Goal: Entertainment & Leisure: Consume media (video, audio)

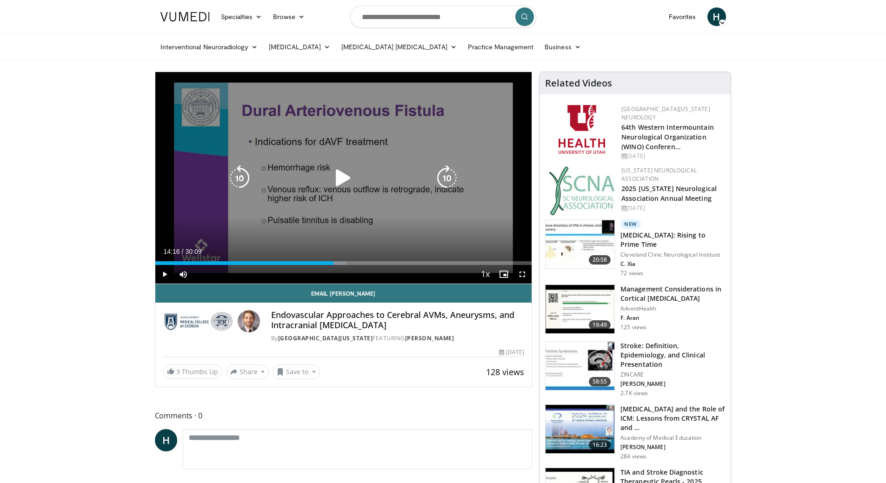
click at [333, 178] on icon "Video Player" at bounding box center [343, 178] width 26 height 26
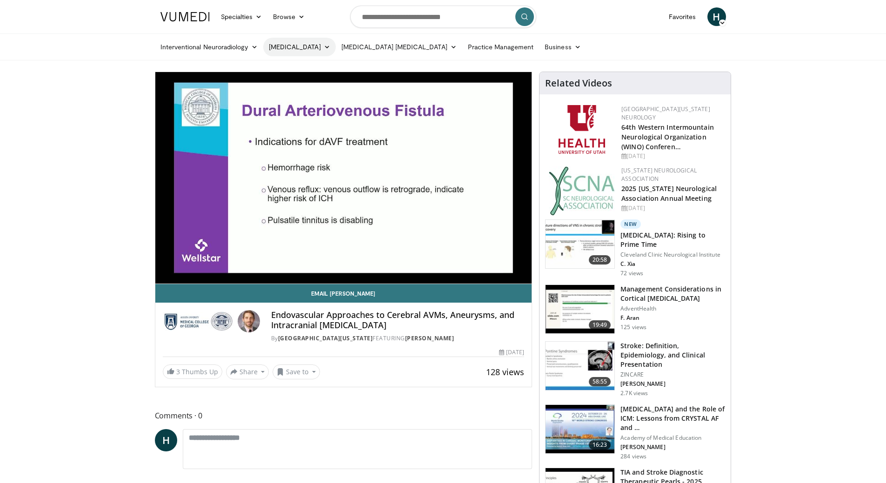
click at [301, 48] on link "[MEDICAL_DATA]" at bounding box center [299, 47] width 73 height 19
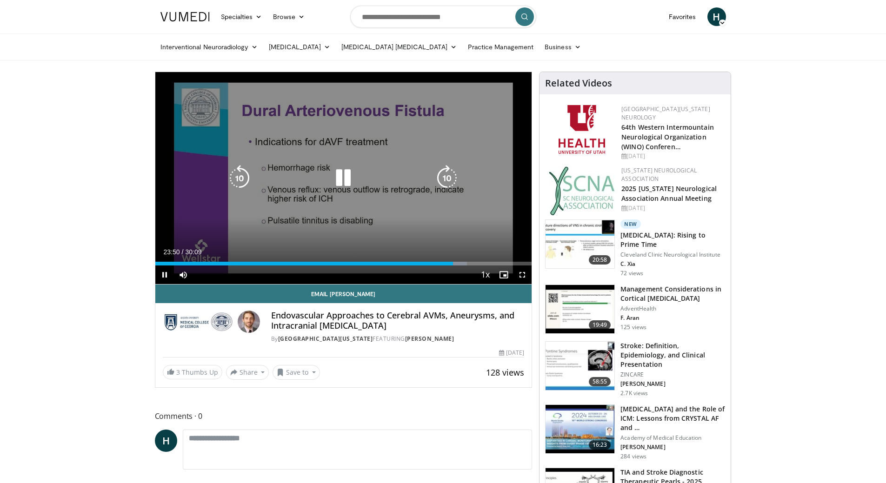
click at [447, 173] on icon "Video Player" at bounding box center [447, 178] width 26 height 26
click at [445, 173] on icon "Video Player" at bounding box center [447, 178] width 26 height 26
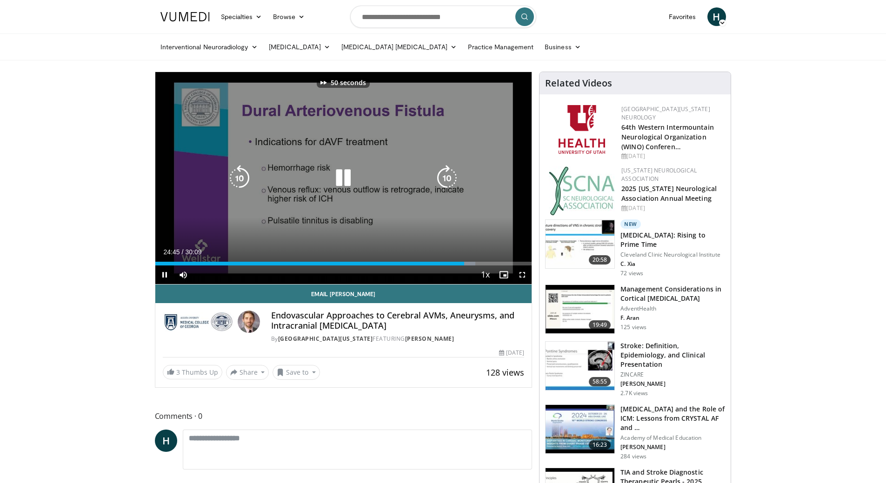
click at [445, 173] on icon "Video Player" at bounding box center [447, 178] width 26 height 26
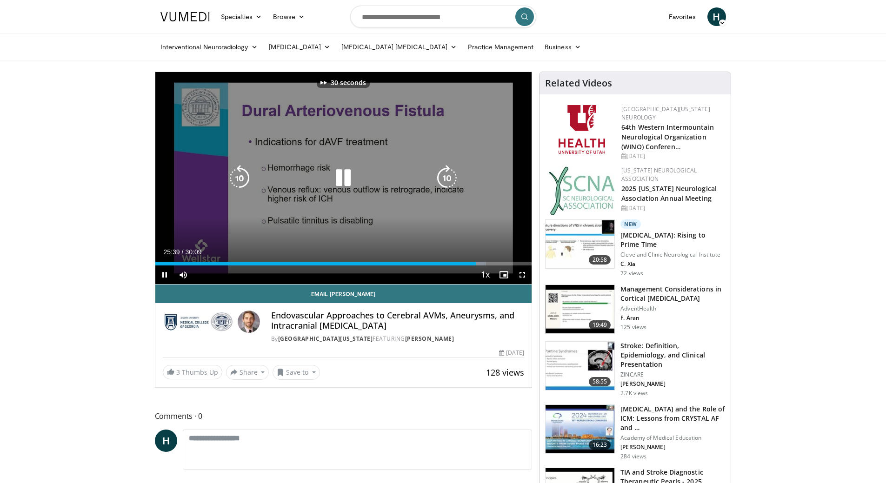
click at [445, 173] on icon "Video Player" at bounding box center [447, 178] width 26 height 26
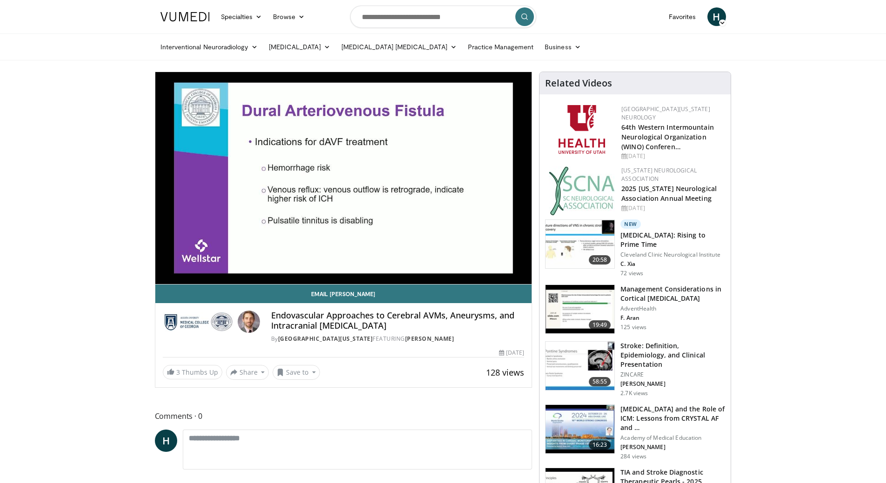
click at [445, 173] on div "70 seconds Tap to unmute" at bounding box center [343, 178] width 377 height 212
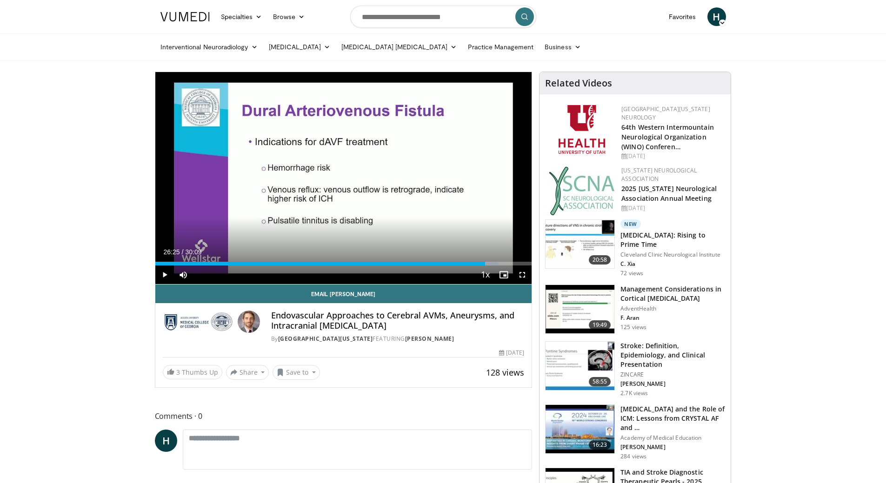
click at [445, 173] on div "70 seconds Tap to unmute" at bounding box center [343, 178] width 377 height 212
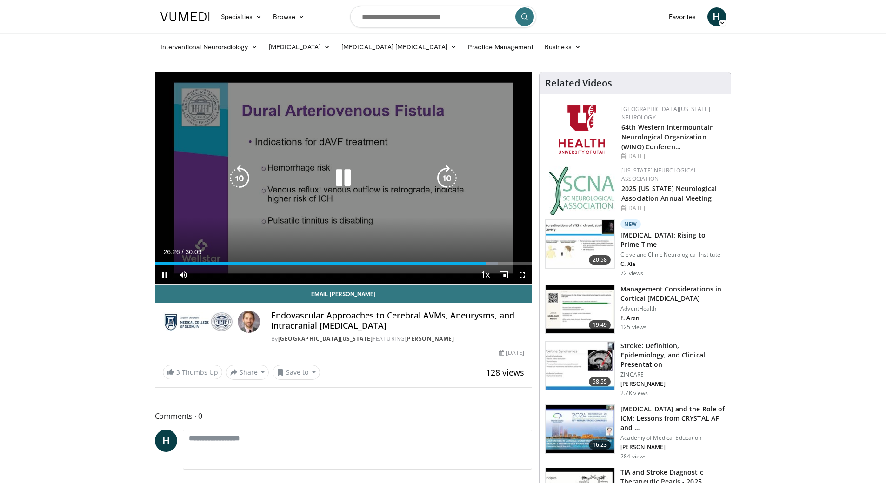
click at [446, 178] on icon "Video Player" at bounding box center [447, 178] width 26 height 26
click at [448, 173] on icon "Video Player" at bounding box center [447, 178] width 26 height 26
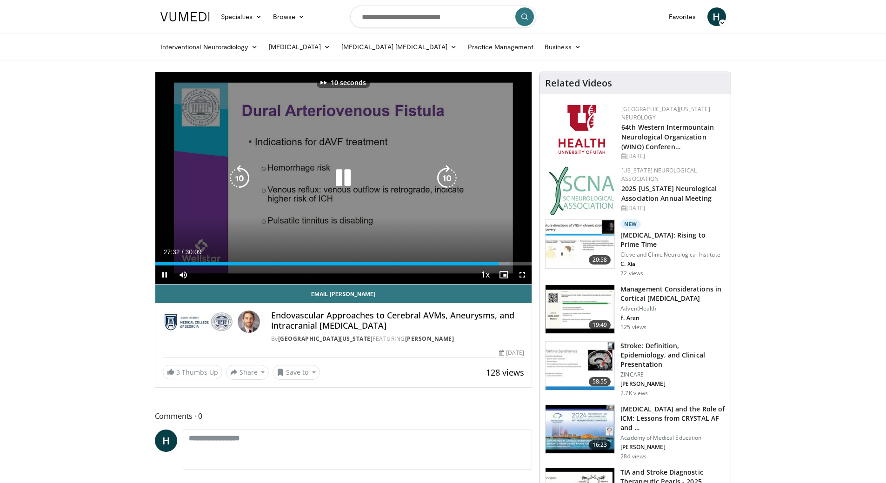
click at [448, 173] on icon "Video Player" at bounding box center [447, 178] width 26 height 26
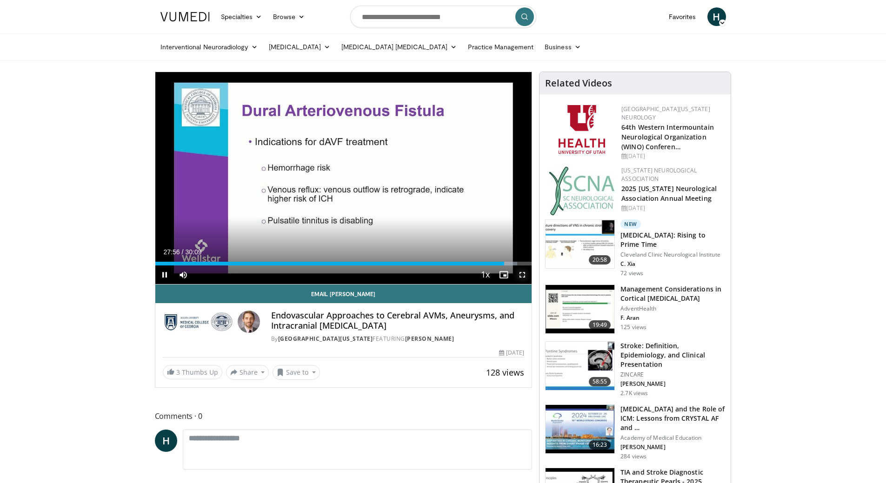
click at [523, 276] on span "Video Player" at bounding box center [522, 274] width 19 height 19
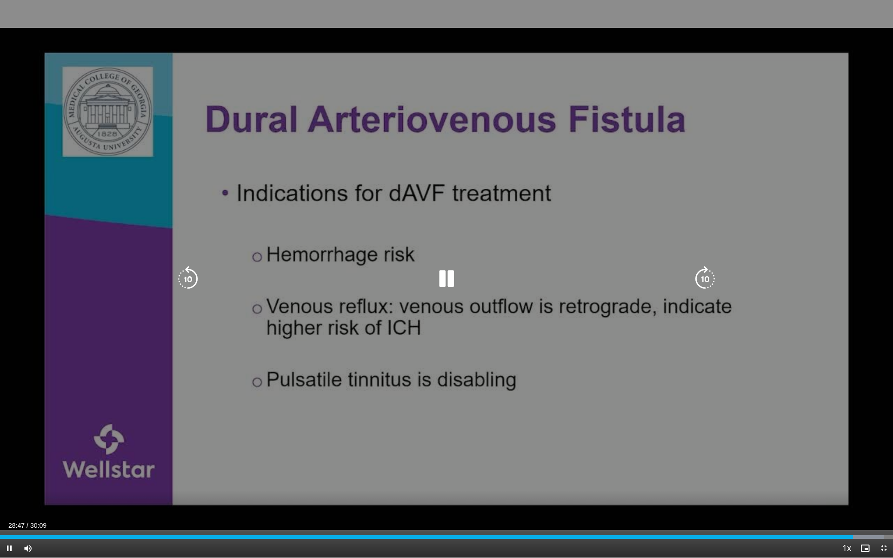
click at [704, 275] on icon "Video Player" at bounding box center [705, 279] width 26 height 26
click at [709, 273] on icon "Video Player" at bounding box center [705, 279] width 26 height 26
click at [708, 280] on icon "Video Player" at bounding box center [705, 279] width 26 height 26
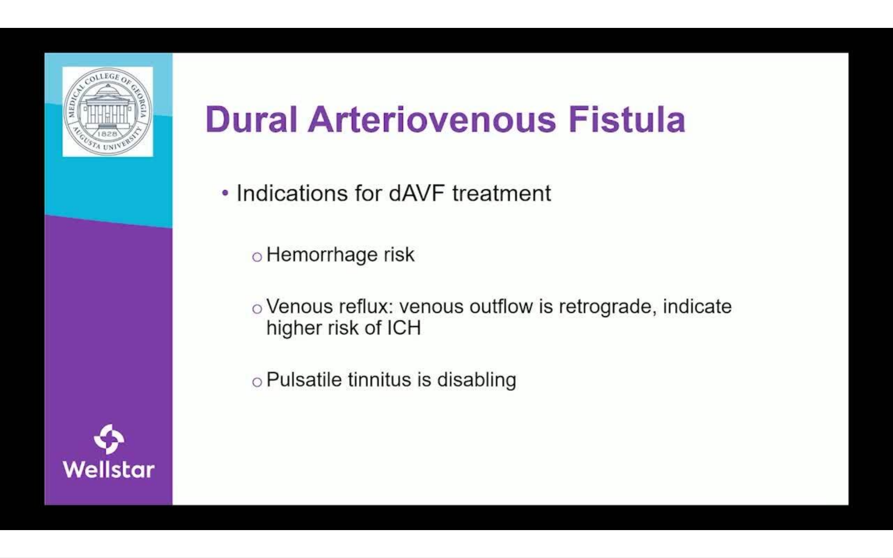
click at [705, 283] on div "10 seconds Tap to unmute" at bounding box center [446, 278] width 893 height 557
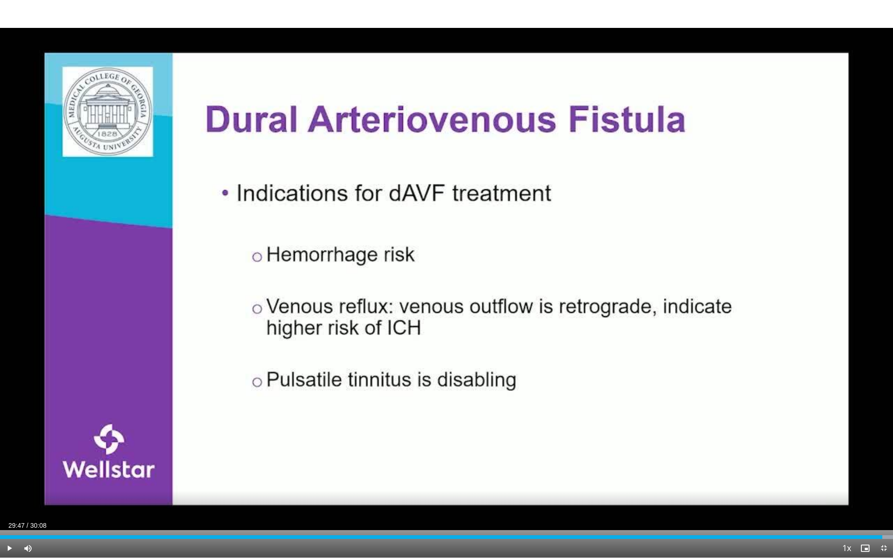
click at [705, 283] on div "10 seconds Tap to unmute" at bounding box center [446, 278] width 893 height 557
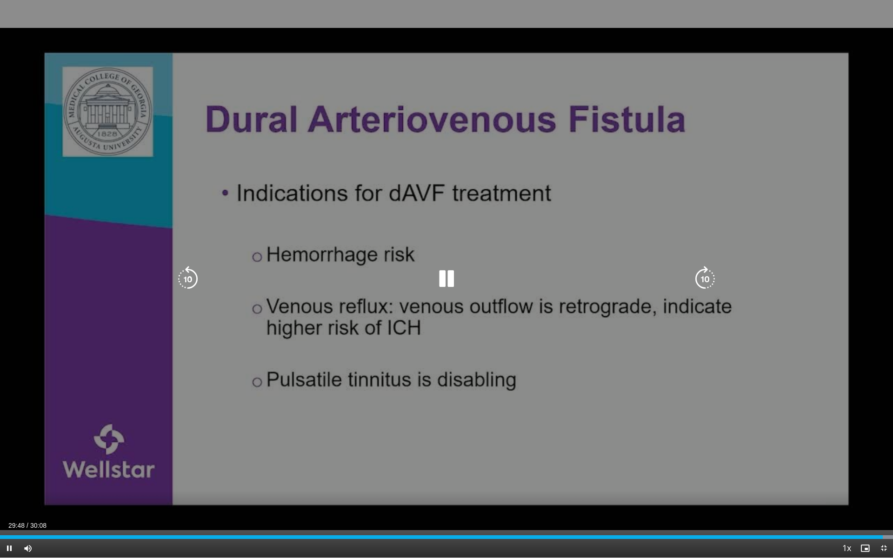
click at [709, 277] on icon "Video Player" at bounding box center [705, 279] width 26 height 26
click at [709, 277] on div "10 seconds Tap to unmute" at bounding box center [446, 278] width 893 height 557
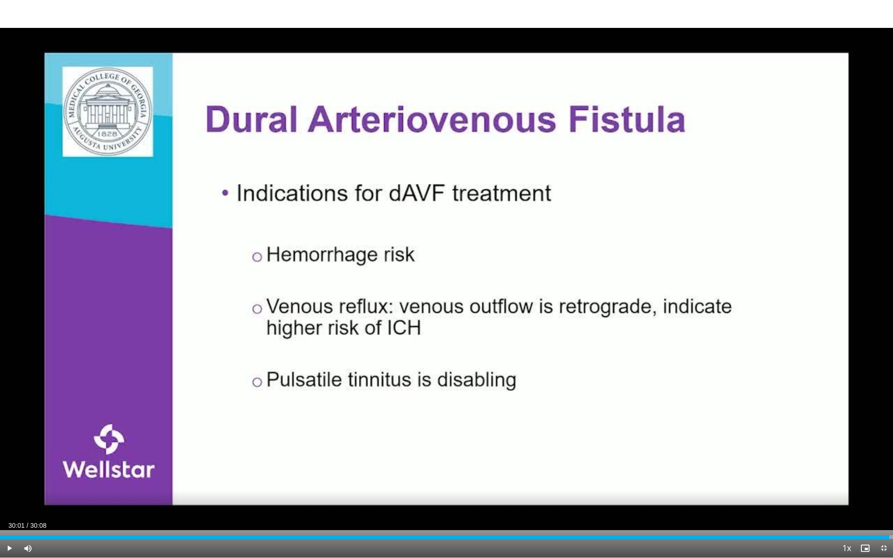
click at [709, 277] on div "10 seconds Tap to unmute" at bounding box center [446, 278] width 893 height 557
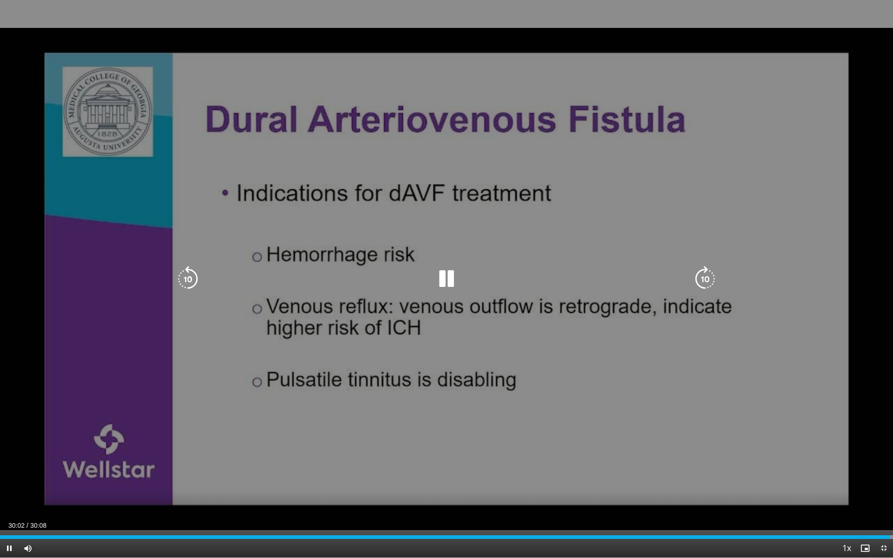
click at [703, 283] on icon "Video Player" at bounding box center [705, 279] width 26 height 26
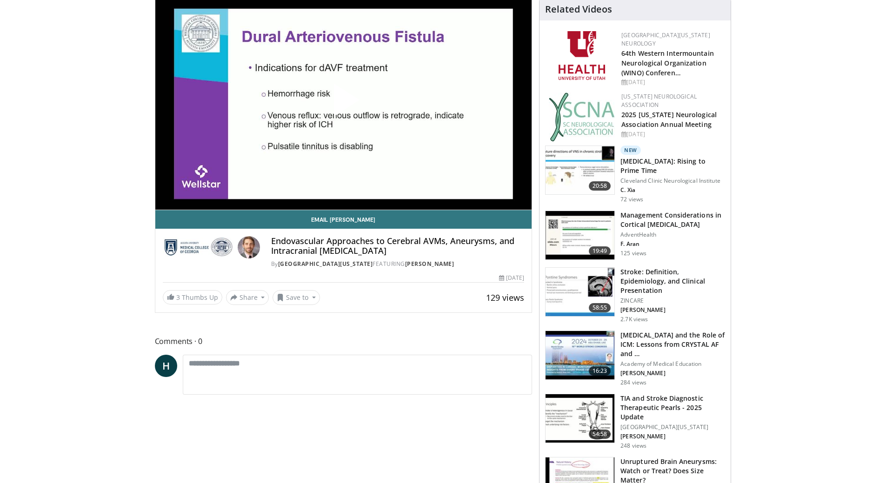
scroll to position [186, 0]
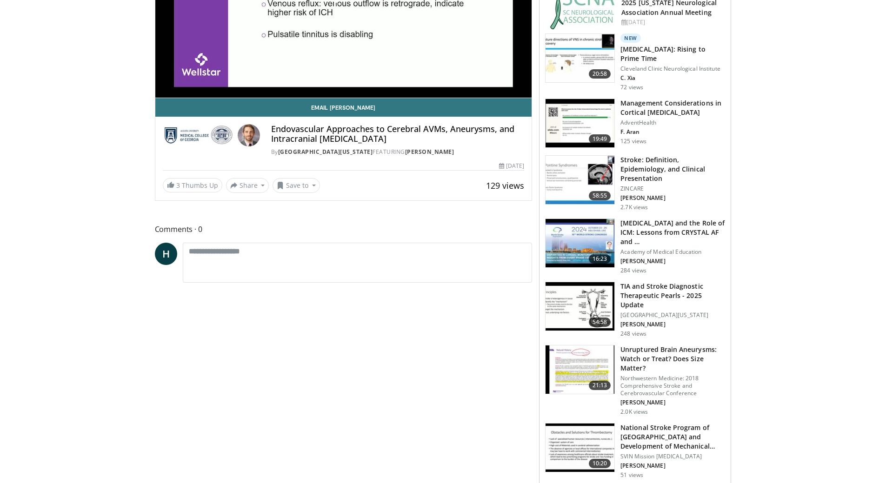
click at [598, 352] on img at bounding box center [579, 369] width 69 height 48
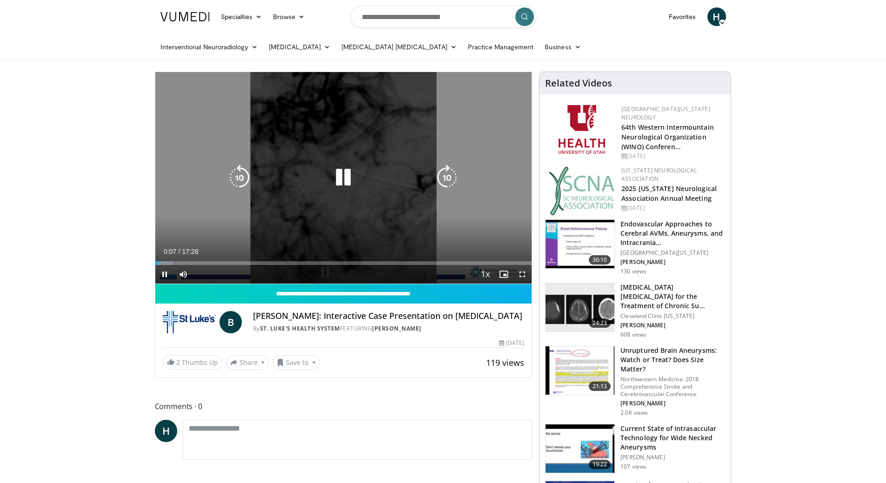
click at [337, 170] on icon "Video Player" at bounding box center [343, 178] width 26 height 26
